Goal: Find specific page/section: Find specific page/section

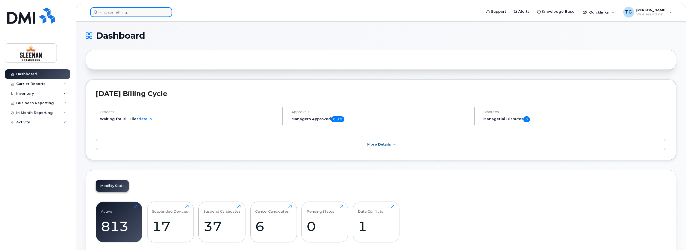
click at [122, 14] on input at bounding box center [131, 12] width 82 height 10
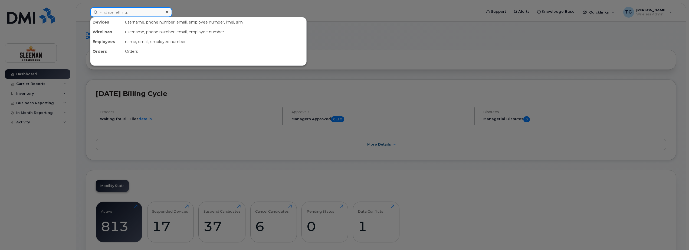
type input "r"
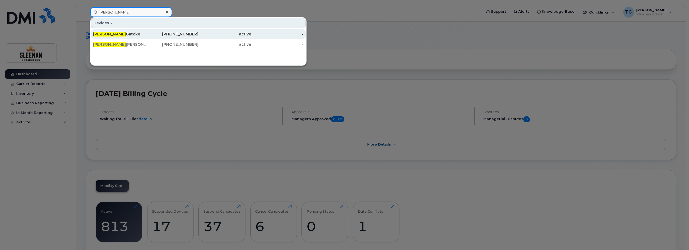
type input "tyler"
click at [132, 30] on div "Tyler Gatcke" at bounding box center [119, 34] width 53 height 10
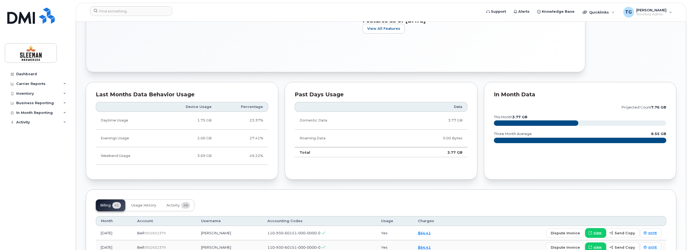
scroll to position [271, 0]
